Goal: Information Seeking & Learning: Learn about a topic

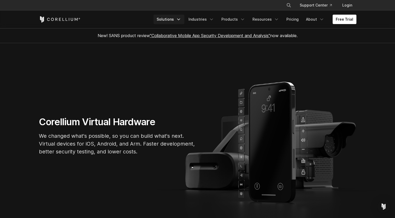
click at [177, 21] on link "Solutions" at bounding box center [168, 19] width 31 height 9
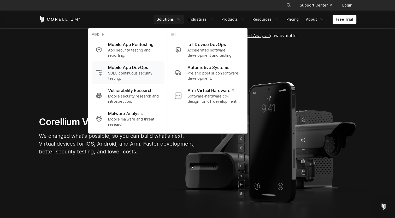
click at [126, 77] on p "SDLC continuous security testing." at bounding box center [134, 75] width 52 height 10
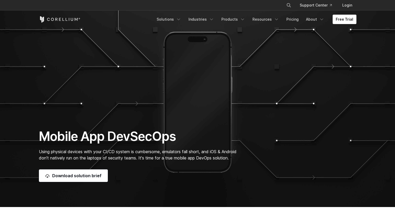
click at [98, 152] on span "Using physical devices with your CI/CD system is cumbersome, emulators fall sho…" at bounding box center [137, 154] width 197 height 11
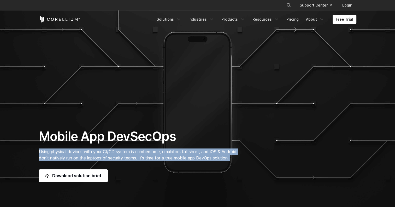
click at [98, 152] on span "Using physical devices with your CI/CD system is cumbersome, emulators fall sho…" at bounding box center [137, 154] width 197 height 11
drag, startPoint x: 98, startPoint y: 152, endPoint x: 146, endPoint y: 156, distance: 48.7
click at [146, 156] on span "Using physical devices with your CI/CD system is cumbersome, emulators fall sho…" at bounding box center [137, 154] width 197 height 11
click at [124, 178] on div "Download solution brief" at bounding box center [143, 175] width 208 height 13
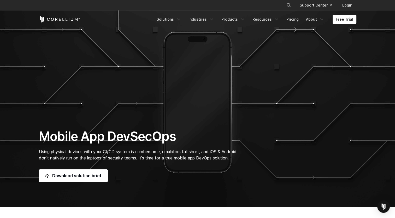
click at [189, 158] on span "Using physical devices with your CI/CD system is cumbersome, emulators fall sho…" at bounding box center [137, 154] width 197 height 11
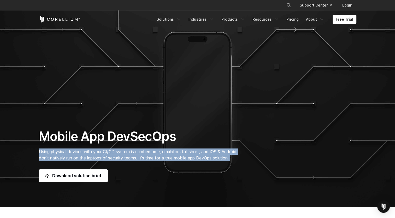
click at [189, 158] on span "Using physical devices with your CI/CD system is cumbersome, emulators fall sho…" at bounding box center [137, 154] width 197 height 11
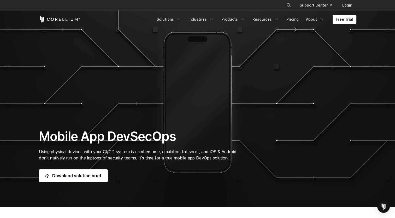
drag, startPoint x: 189, startPoint y: 158, endPoint x: 161, endPoint y: 188, distance: 40.6
click at [161, 188] on section "Mobile App DevSecOps Using physical devices with your CI/CD system is cumbersom…" at bounding box center [197, 103] width 395 height 207
click at [179, 147] on div "Mobile App DevSecOps Using physical devices with your CI/CD system is cumbersom…" at bounding box center [143, 154] width 218 height 53
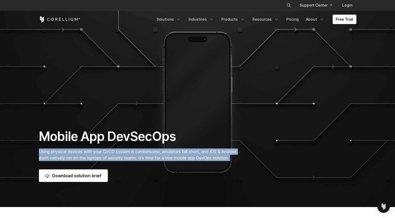
click at [179, 147] on div "Mobile App DevSecOps Using physical devices with your CI/CD system is cumbersom…" at bounding box center [143, 154] width 218 height 53
drag, startPoint x: 179, startPoint y: 147, endPoint x: 178, endPoint y: 153, distance: 5.3
click at [178, 153] on span "Using physical devices with your CI/CD system is cumbersome, emulators fall sho…" at bounding box center [137, 154] width 197 height 11
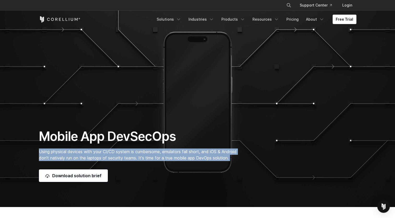
drag, startPoint x: 178, startPoint y: 153, endPoint x: 181, endPoint y: 166, distance: 13.8
click at [181, 166] on div "Mobile App DevSecOps Using physical devices with your CI/CD system is cumbersom…" at bounding box center [143, 154] width 218 height 53
click at [155, 161] on div "Mobile App DevSecOps Using physical devices with your CI/CD system is cumbersom…" at bounding box center [143, 154] width 218 height 53
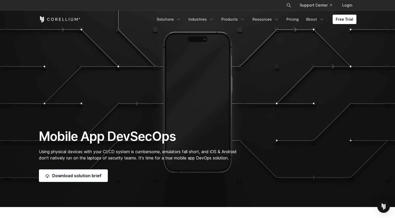
click at [143, 137] on h1 "Mobile App DevSecOps" at bounding box center [143, 136] width 208 height 16
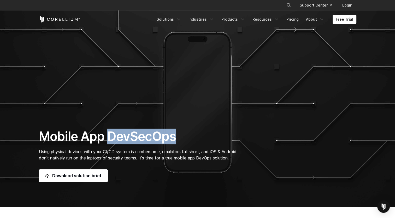
click at [143, 137] on h1 "Mobile App DevSecOps" at bounding box center [143, 136] width 208 height 16
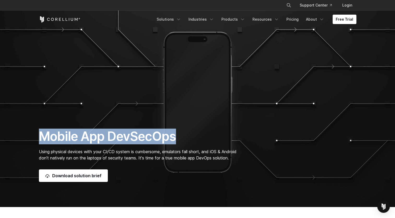
click at [143, 137] on h1 "Mobile App DevSecOps" at bounding box center [143, 136] width 208 height 16
drag, startPoint x: 143, startPoint y: 137, endPoint x: 146, endPoint y: 137, distance: 3.1
click at [146, 137] on h1 "Mobile App DevSecOps" at bounding box center [143, 136] width 208 height 16
click at [114, 132] on h1 "Mobile App DevSecOps" at bounding box center [143, 136] width 208 height 16
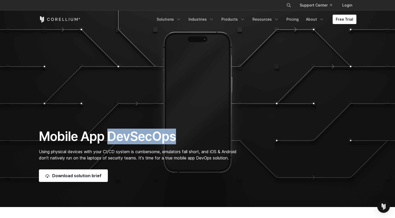
drag, startPoint x: 107, startPoint y: 131, endPoint x: 175, endPoint y: 136, distance: 68.0
click at [175, 136] on h1 "Mobile App DevSecOps" at bounding box center [143, 136] width 208 height 16
drag, startPoint x: 175, startPoint y: 136, endPoint x: 227, endPoint y: 144, distance: 53.1
click at [227, 144] on h1 "Mobile App DevSecOps" at bounding box center [143, 136] width 208 height 16
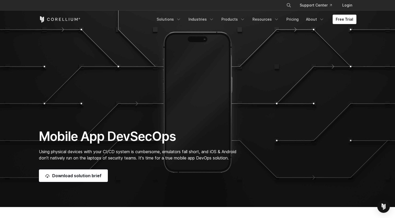
click at [276, 181] on div "Mobile App DevSecOps Using physical devices with your CI/CD system is cumbersom…" at bounding box center [198, 154] width 328 height 53
